Goal: Information Seeking & Learning: Learn about a topic

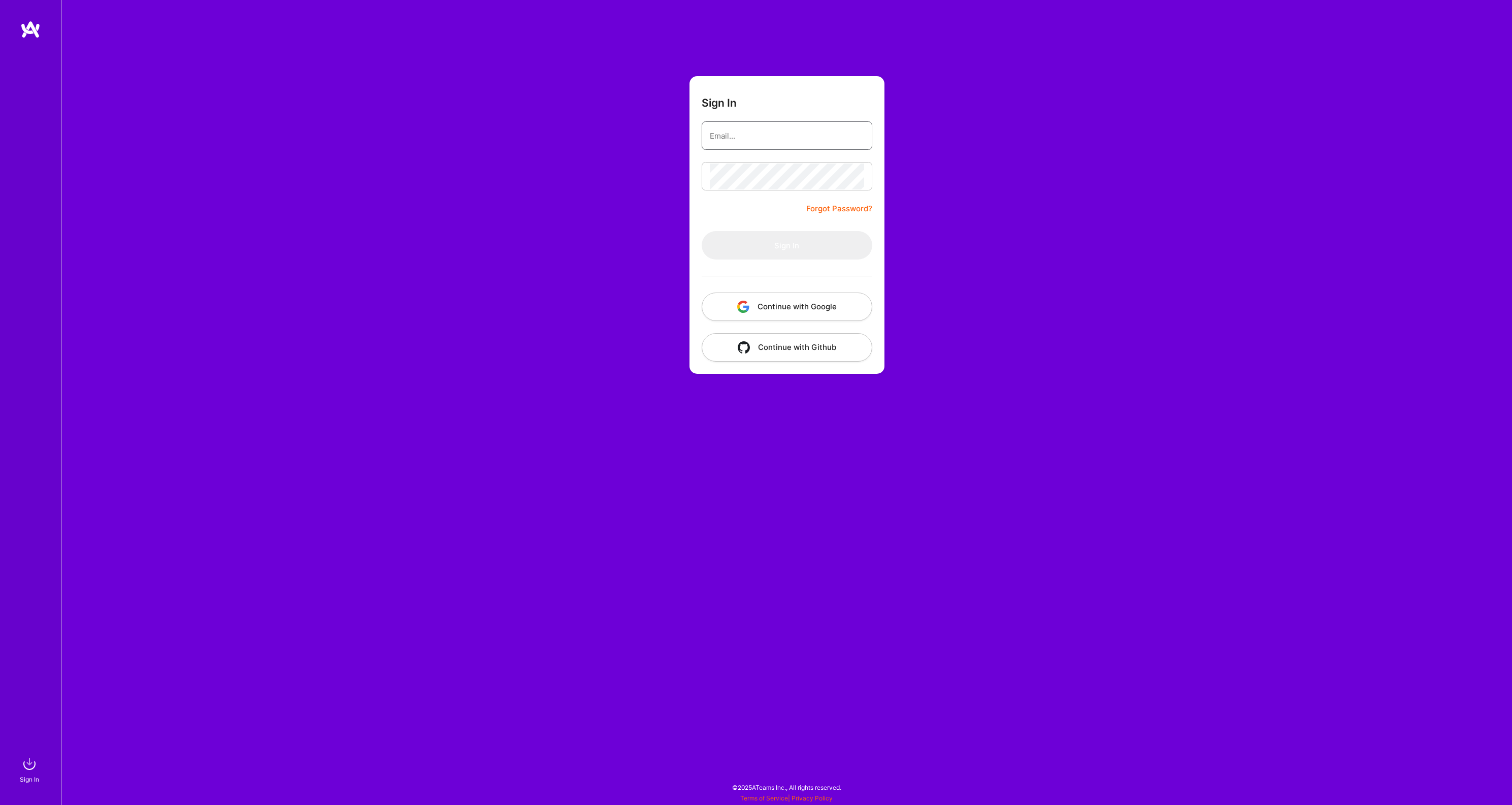
type input "[PERSON_NAME][EMAIL_ADDRESS][DOMAIN_NAME]"
click at [780, 243] on button "Sign In" at bounding box center [786, 245] width 171 height 28
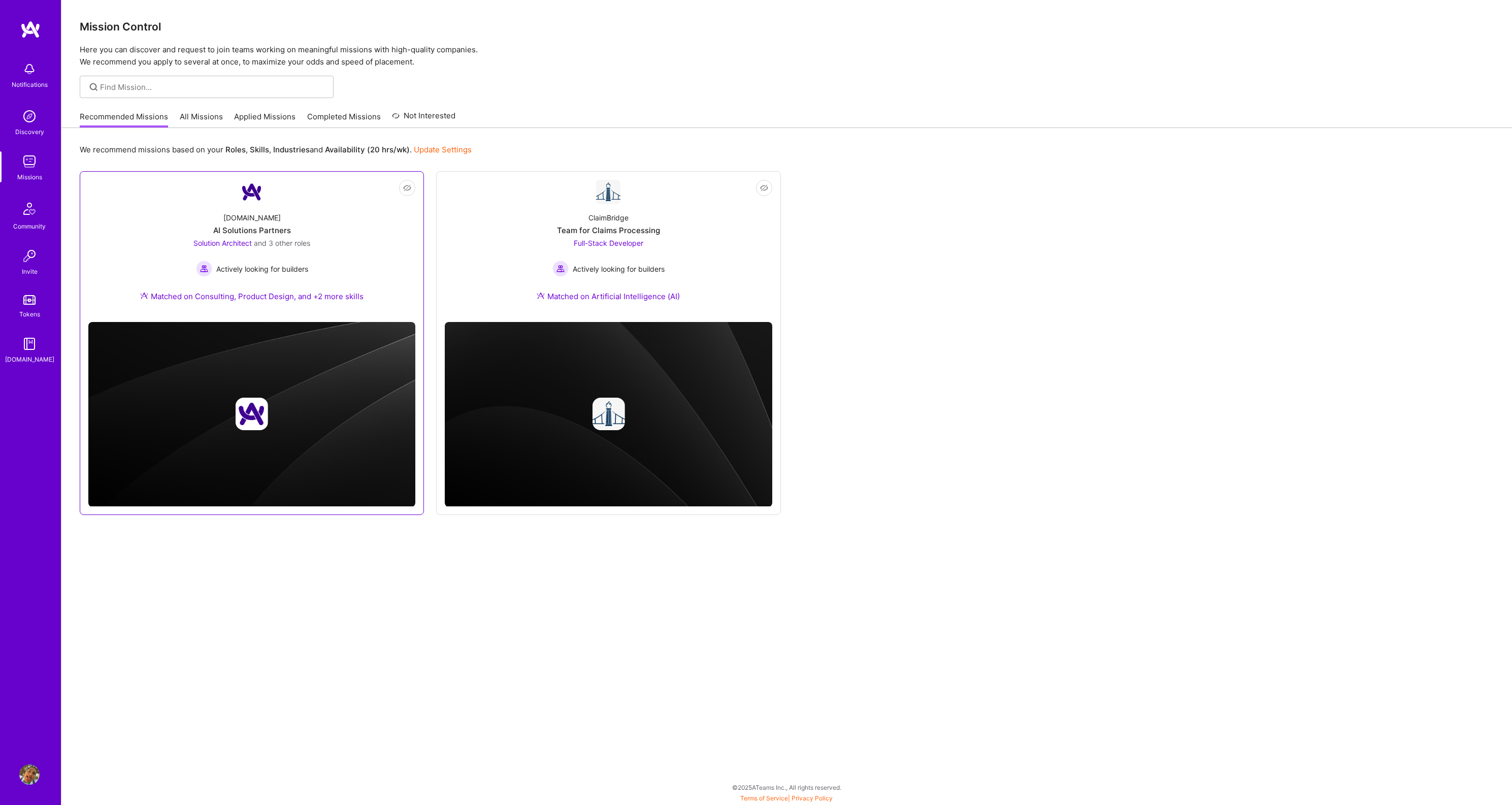
click at [367, 249] on div "[DOMAIN_NAME] AI Solutions Partners Solution Architect and 3 other roles Active…" at bounding box center [252, 259] width 327 height 109
